Goal: Information Seeking & Learning: Learn about a topic

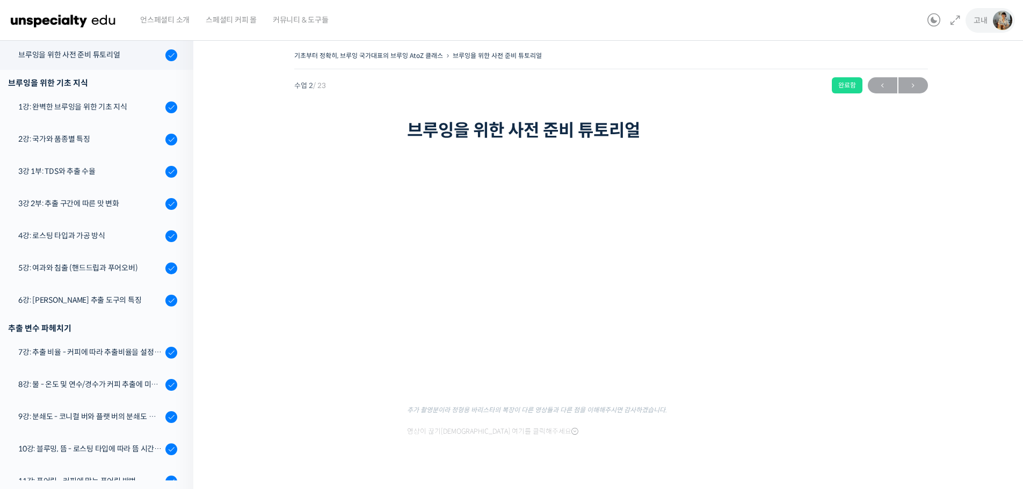
click at [997, 21] on img at bounding box center [1002, 20] width 19 height 19
click at [957, 85] on span "내가 등록한 강의" at bounding box center [938, 85] width 47 height 9
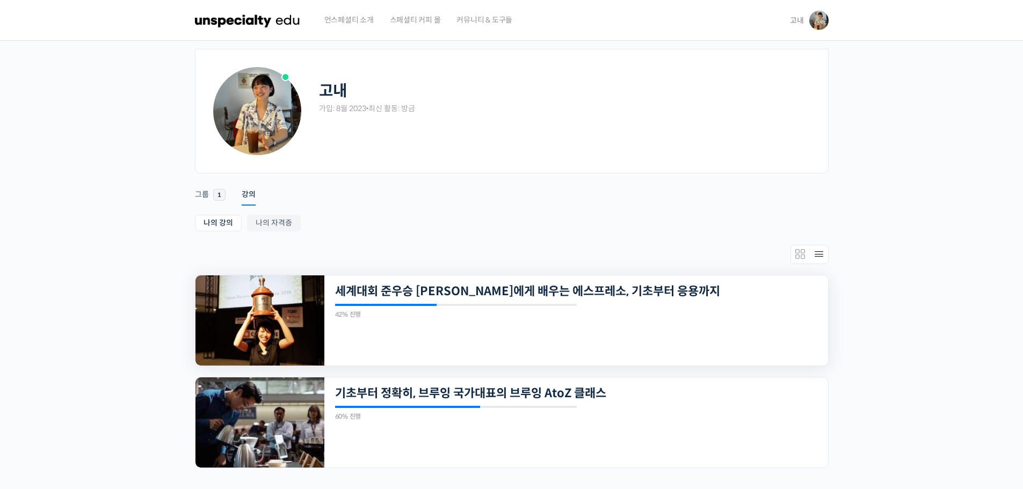
click at [276, 309] on img at bounding box center [259, 320] width 129 height 90
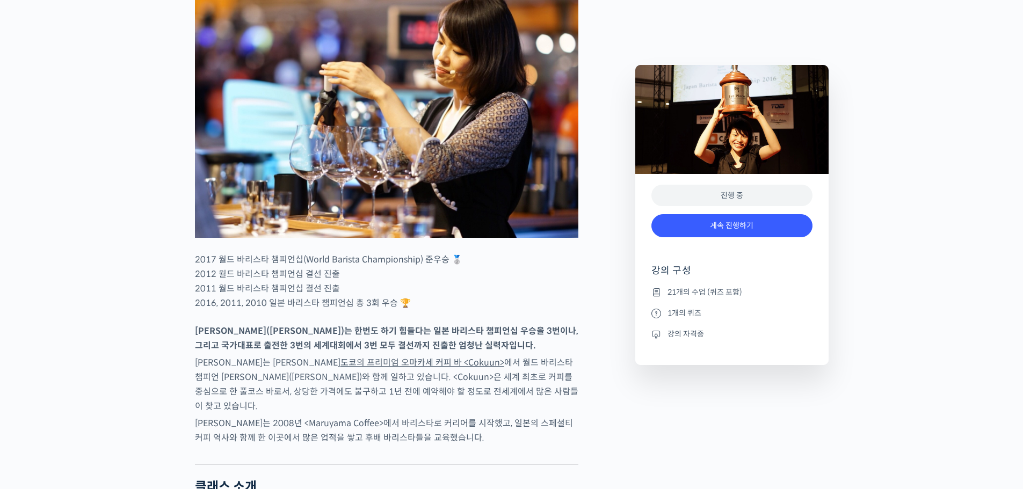
scroll to position [600, 0]
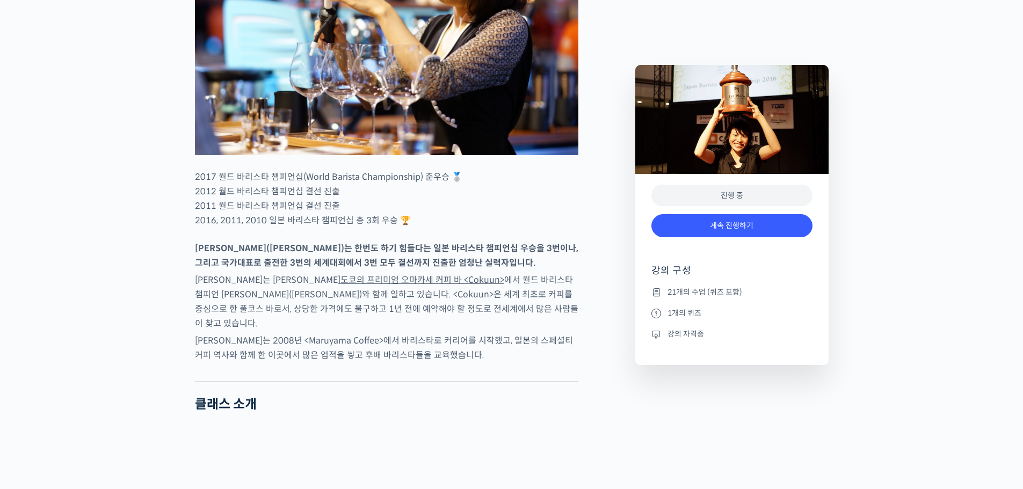
click at [695, 287] on li "21개의 수업 (퀴즈 포함)" at bounding box center [731, 292] width 161 height 13
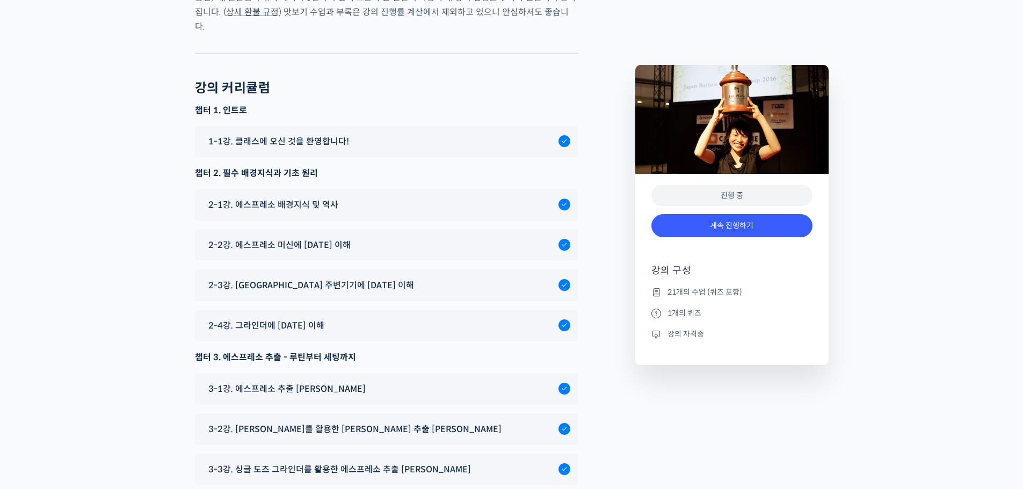
scroll to position [4439, 0]
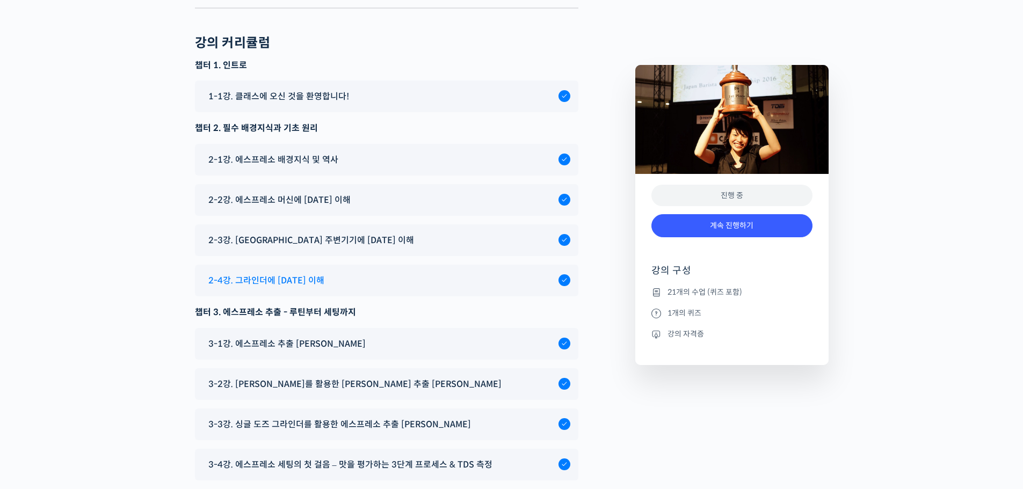
click at [311, 273] on div "2-4강. 그라인더에 [DATE] 이해" at bounding box center [380, 280] width 355 height 14
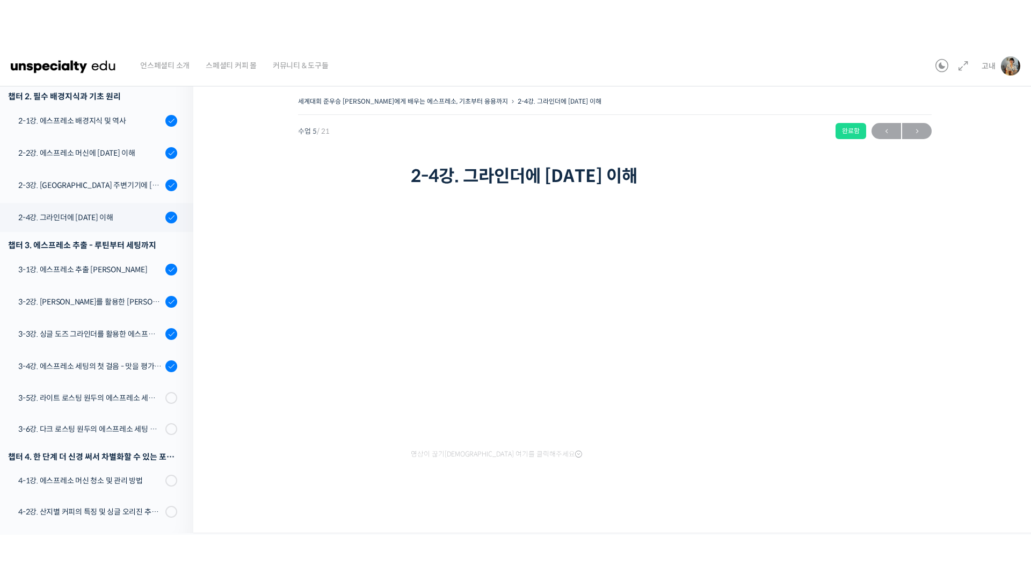
scroll to position [208, 0]
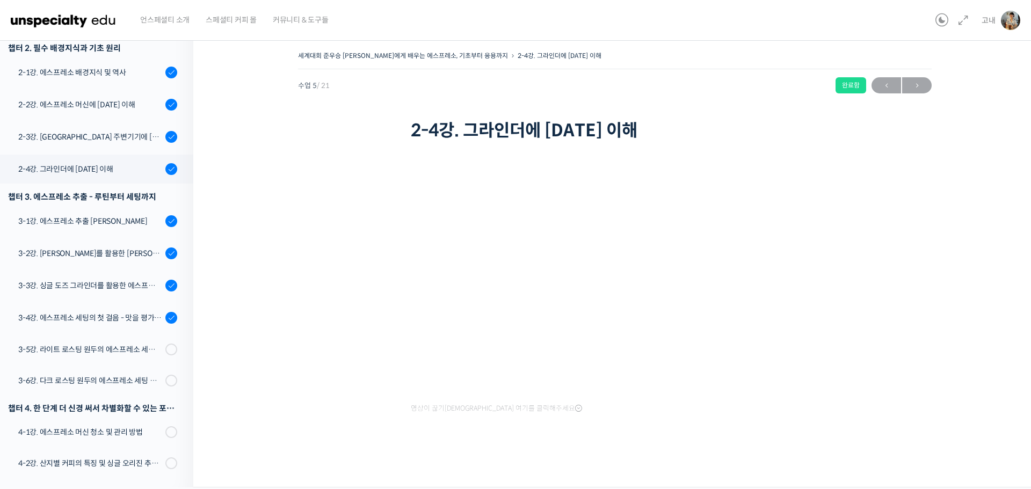
click at [441, 158] on div "영상이 끊기신다면 여기를 클릭해주세요" at bounding box center [615, 305] width 408 height 322
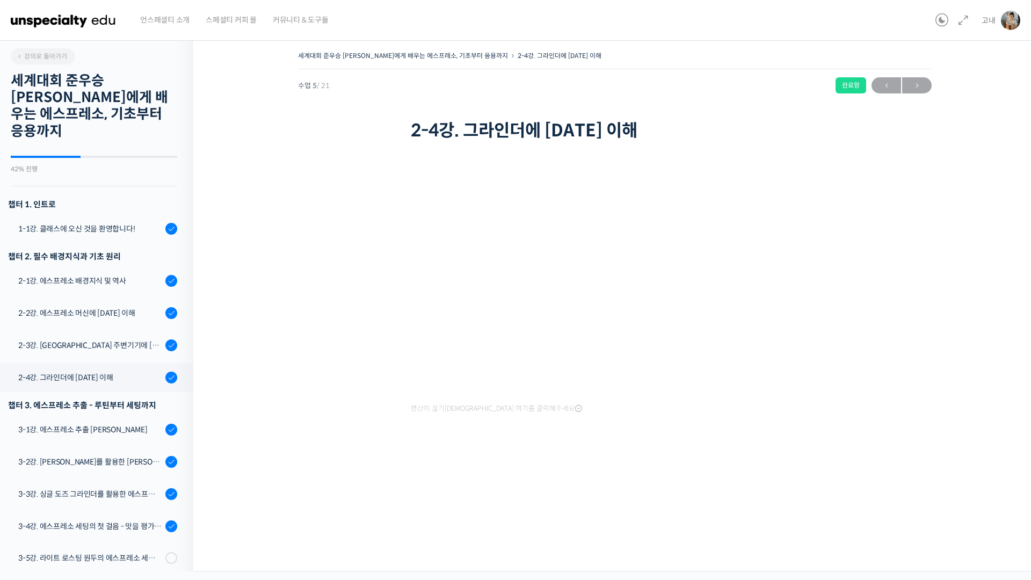
scroll to position [208, 0]
